Goal: Find specific page/section

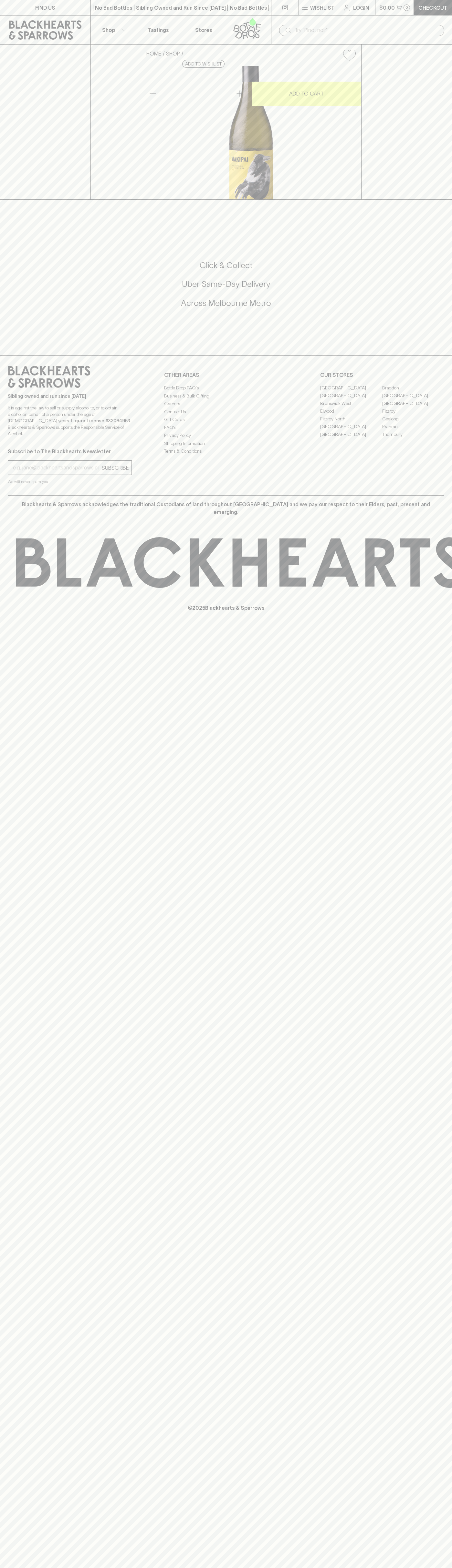
click at [351, 391] on link "[GEOGRAPHIC_DATA]" at bounding box center [351, 388] width 62 height 8
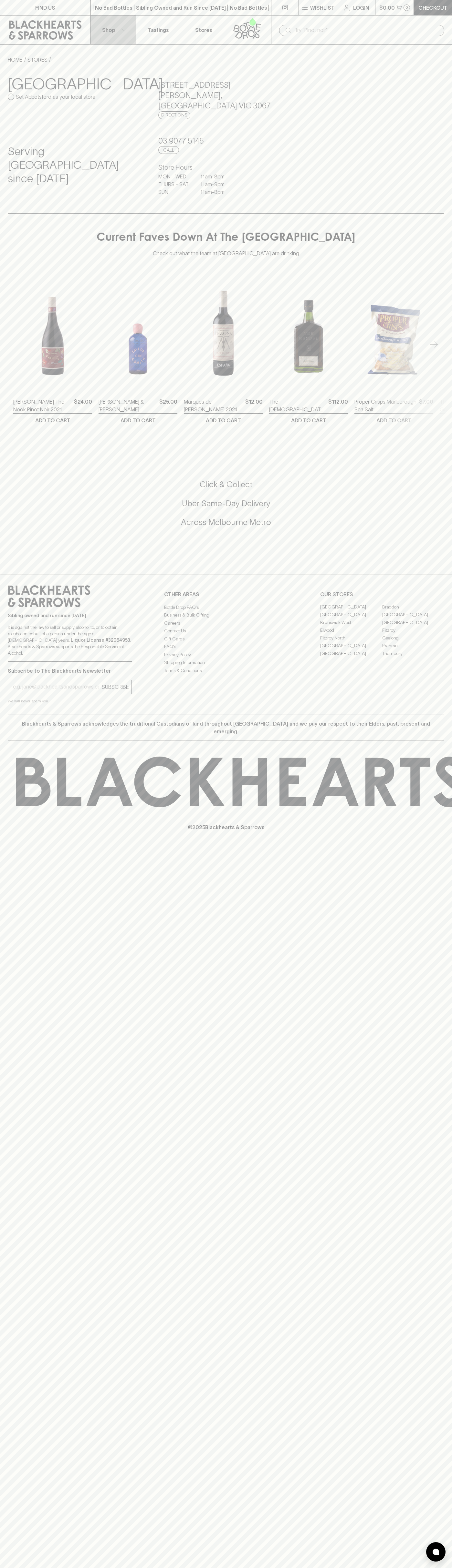
click at [91, 25] on button "Shop" at bounding box center [113, 29] width 45 height 29
click at [74, 1567] on html "FIND US | No Bad Bottles | Sibling Owned and Run Since [DATE] | No Bad Bottles …" at bounding box center [226, 784] width 452 height 1568
click at [21, 1280] on div at bounding box center [226, 784] width 452 height 1568
